Goal: Check status: Check status

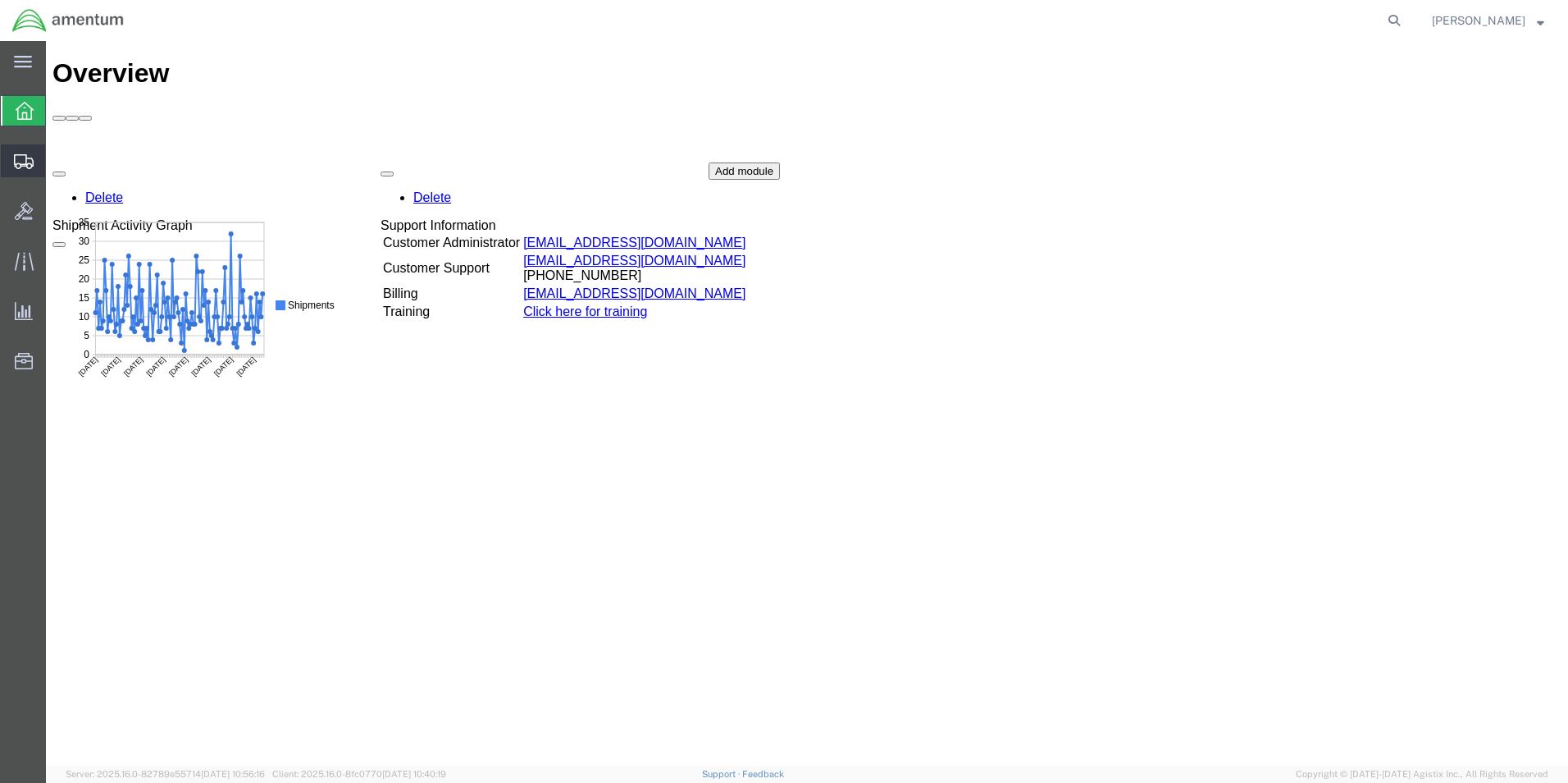
click at [24, 156] on icon at bounding box center [23, 161] width 19 height 15
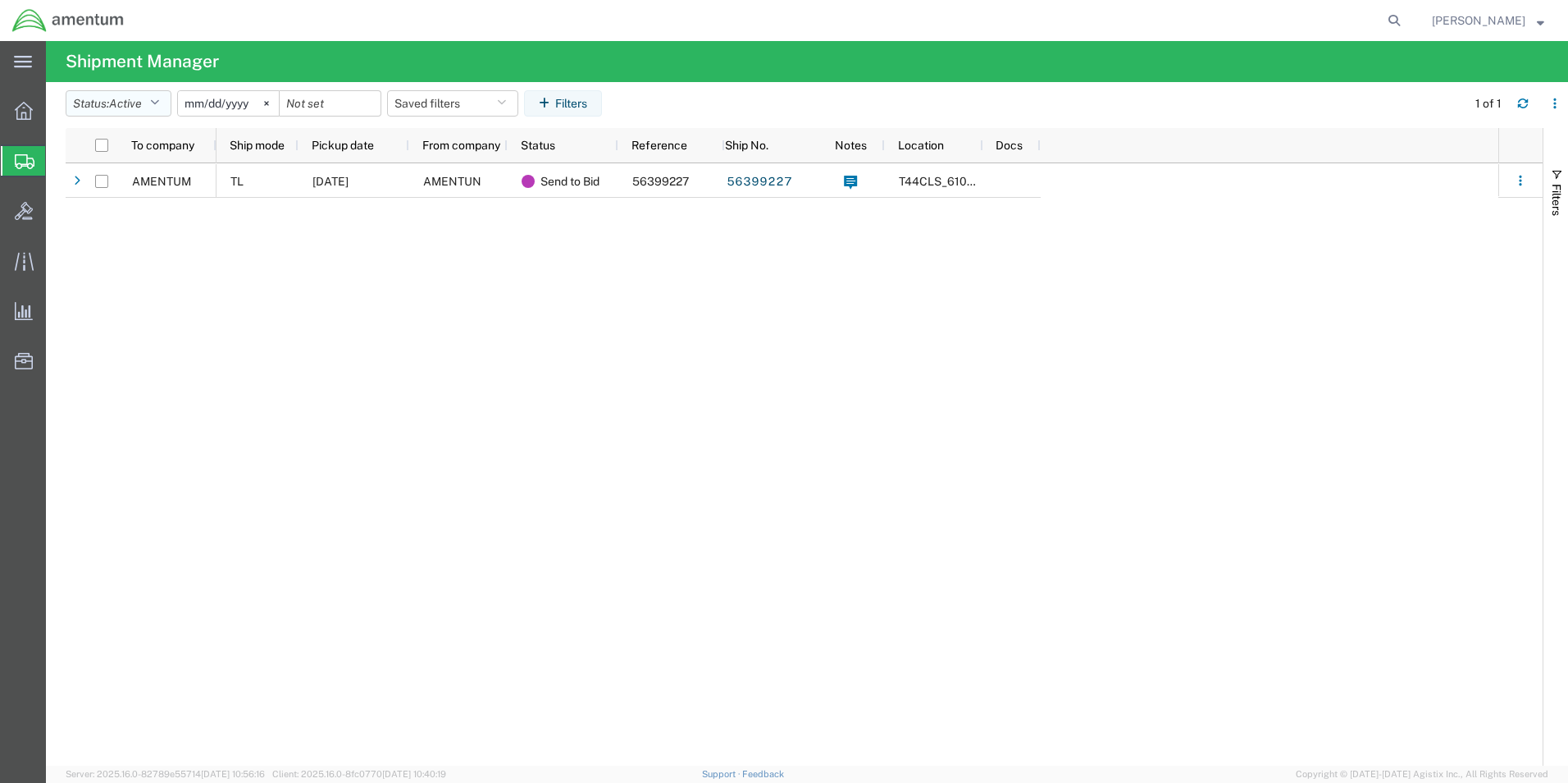
click at [166, 102] on button "Status: Active" at bounding box center [118, 103] width 106 height 26
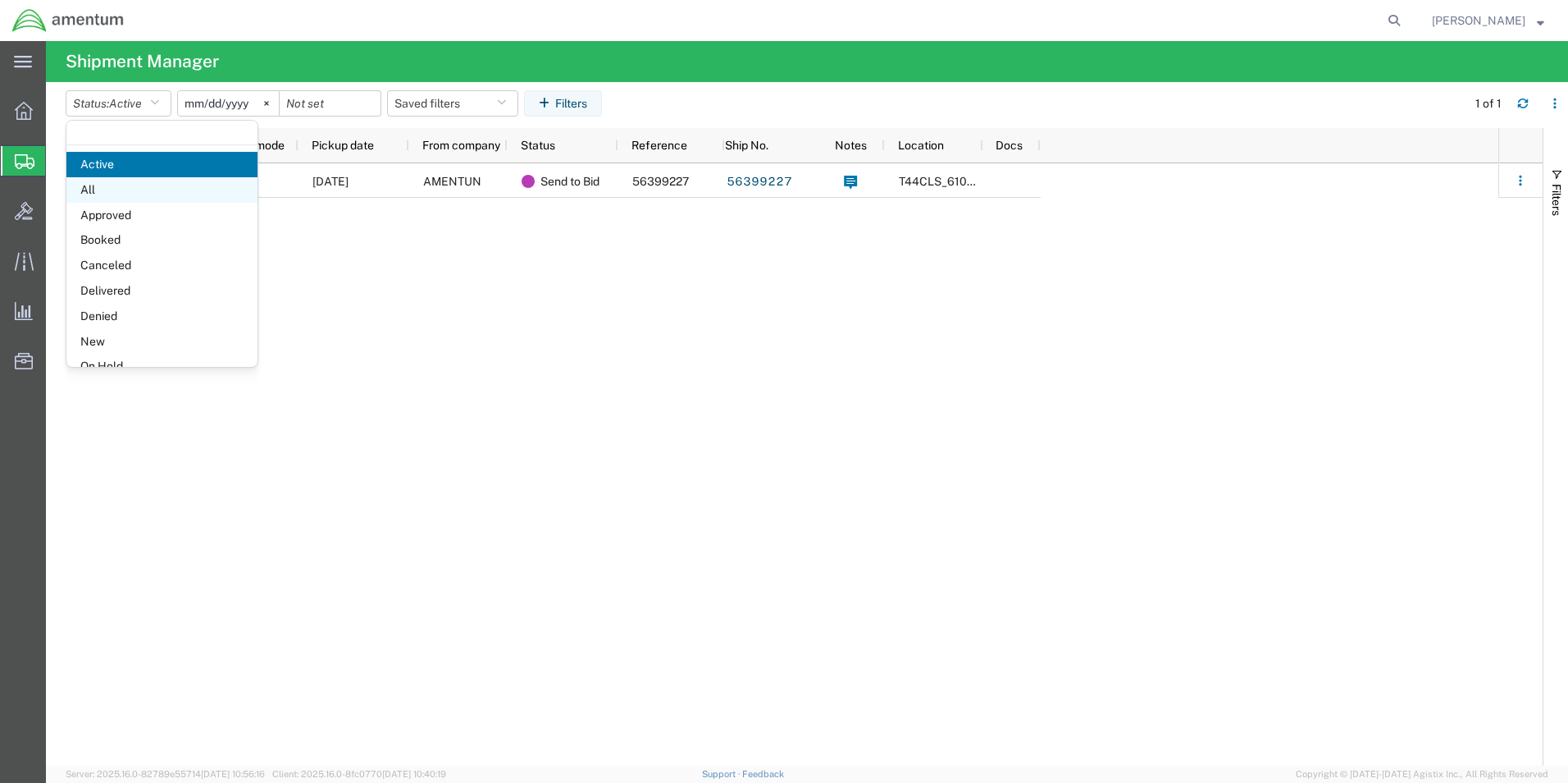
click at [152, 198] on span "All" at bounding box center [161, 190] width 191 height 26
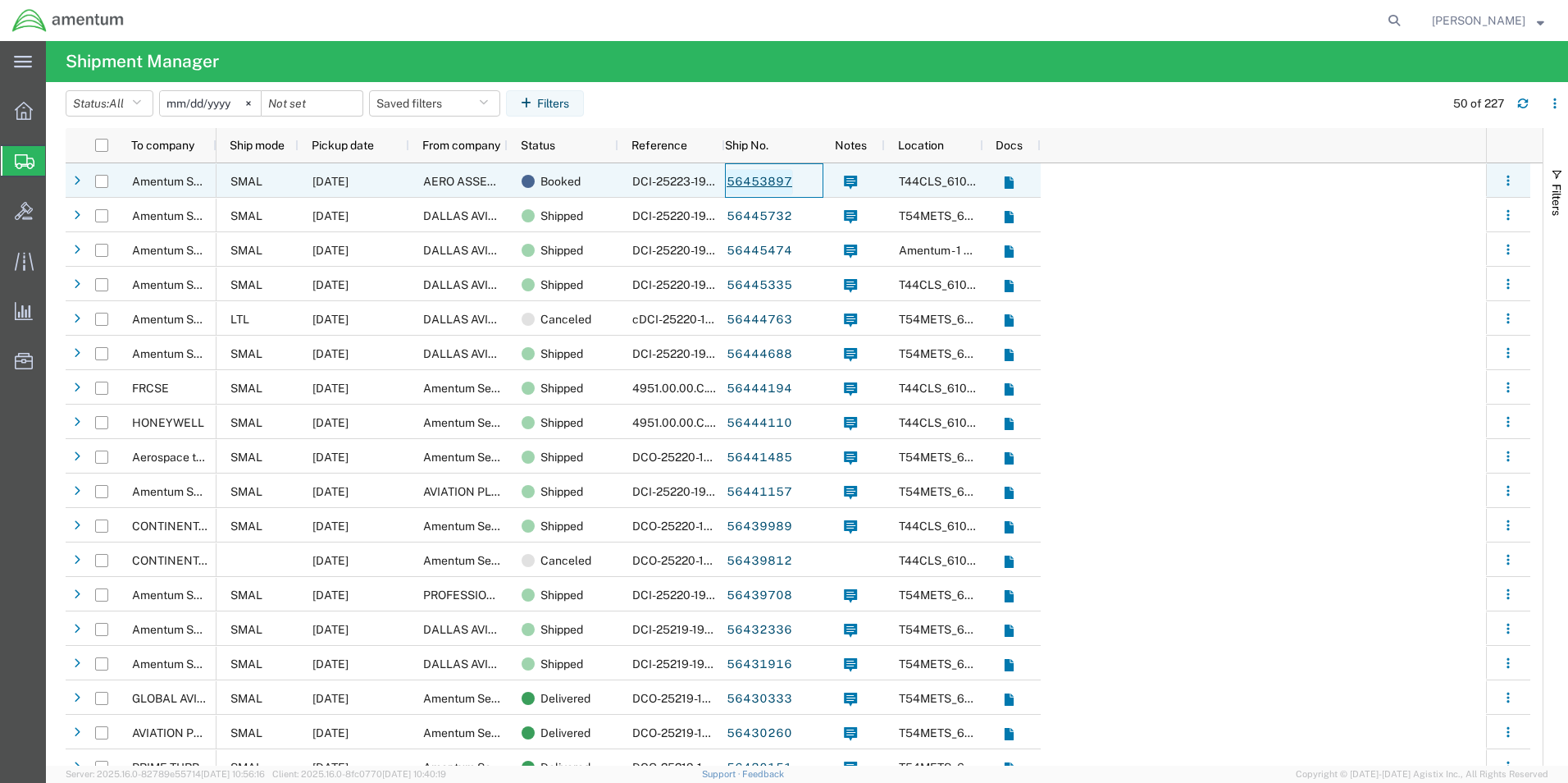
click at [744, 182] on link "56453897" at bounding box center [759, 182] width 67 height 26
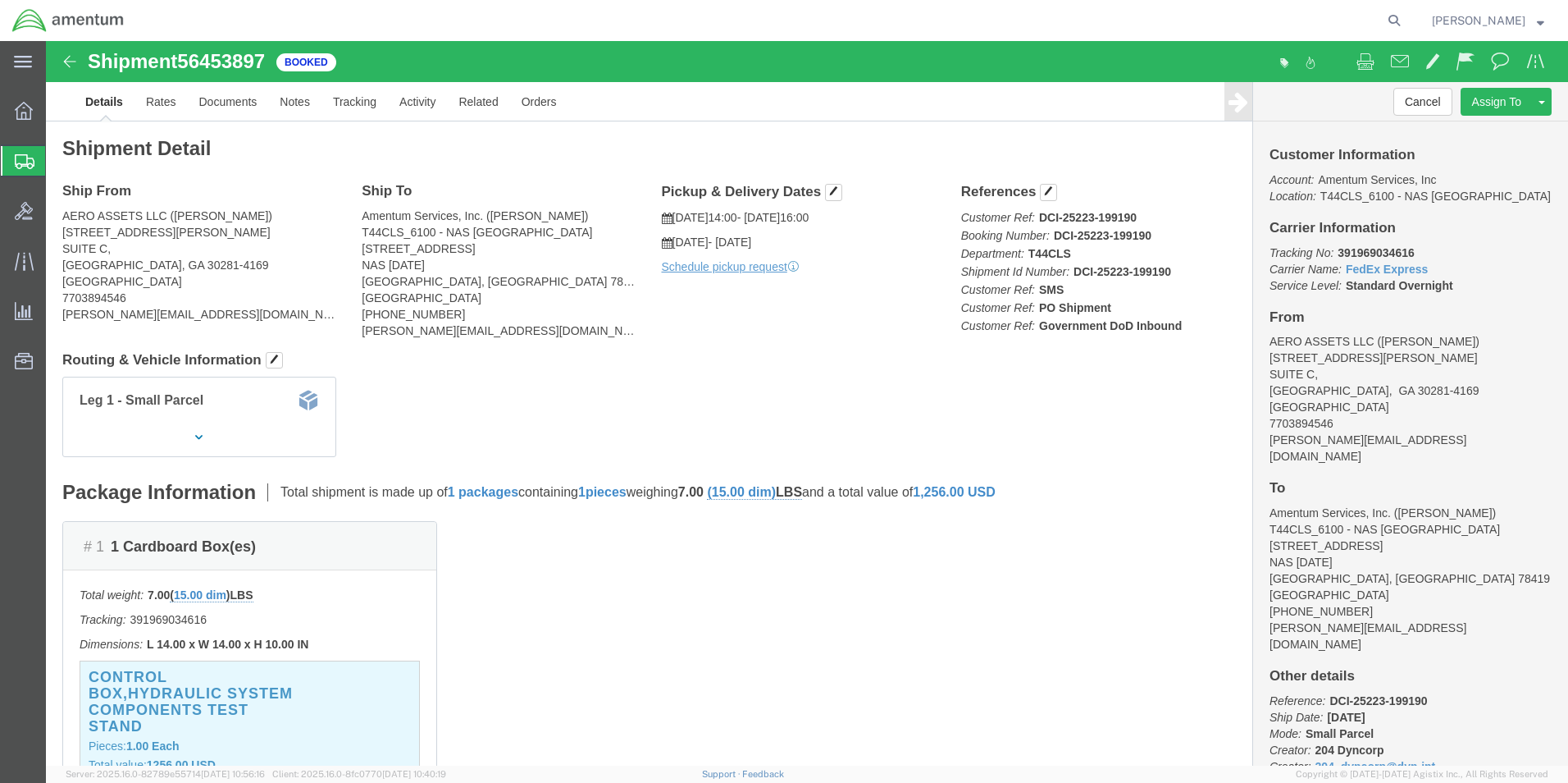
click at [25, 160] on icon at bounding box center [24, 161] width 19 height 15
